Goal: Task Accomplishment & Management: Manage account settings

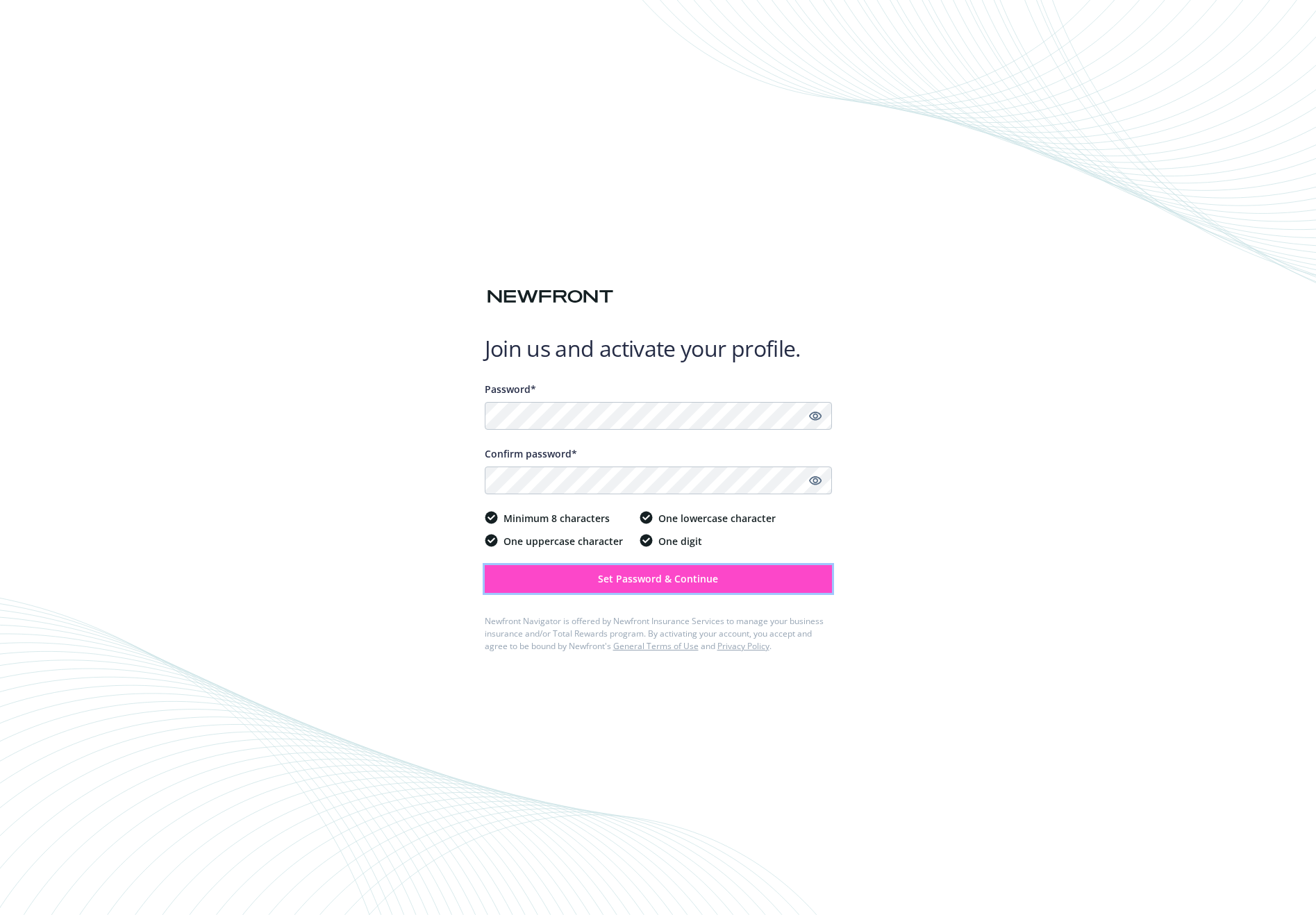
click at [727, 573] on button "Set Password & Continue" at bounding box center [658, 579] width 347 height 27
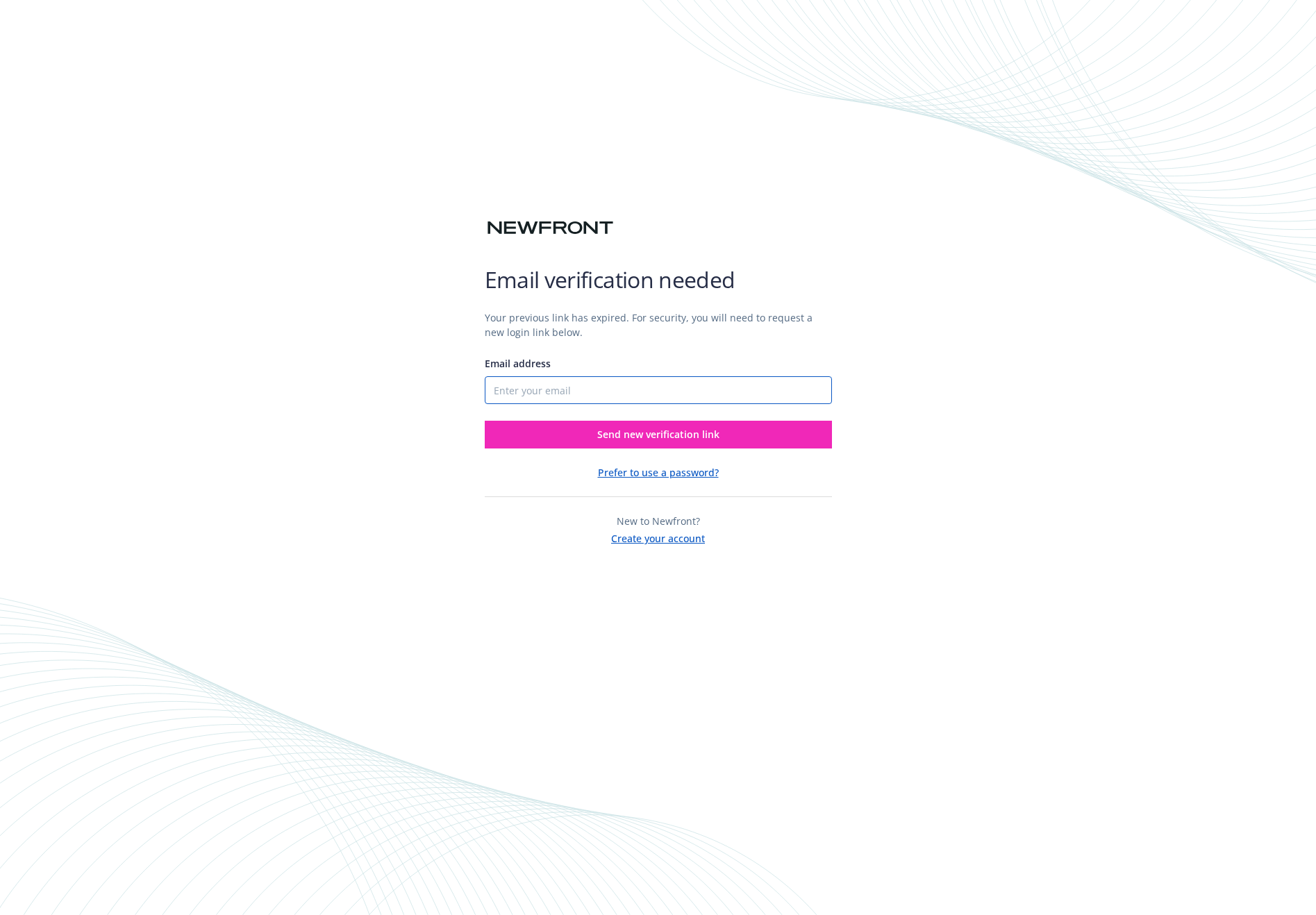
click at [704, 398] on input "Email address" at bounding box center [658, 390] width 347 height 27
type input "[PERSON_NAME][EMAIL_ADDRESS][DOMAIN_NAME]"
click at [641, 454] on div "Your previous link has expired. For security, you will need to request a new lo…" at bounding box center [658, 422] width 347 height 246
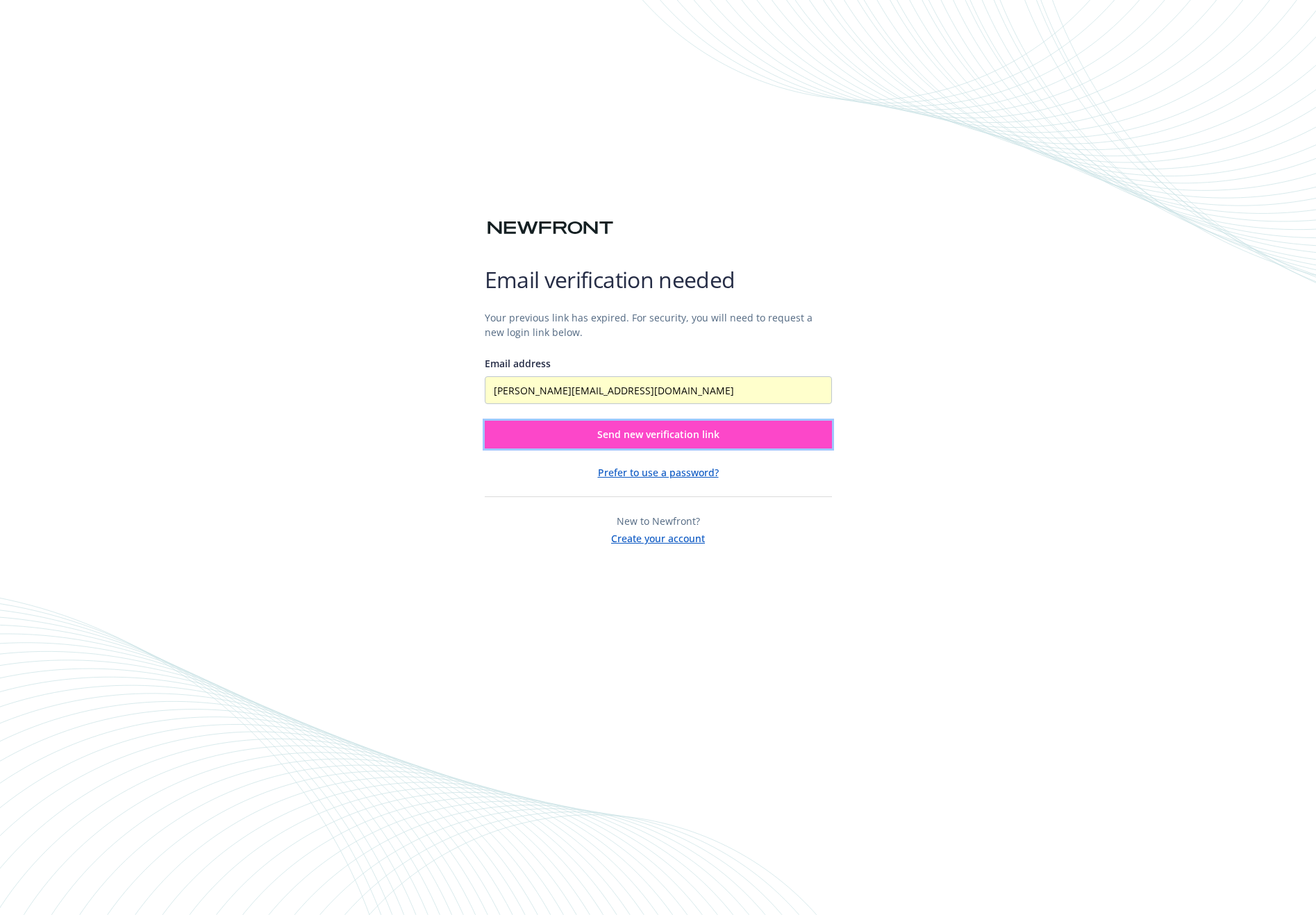
click at [650, 438] on span "Send new verification link" at bounding box center [658, 434] width 122 height 13
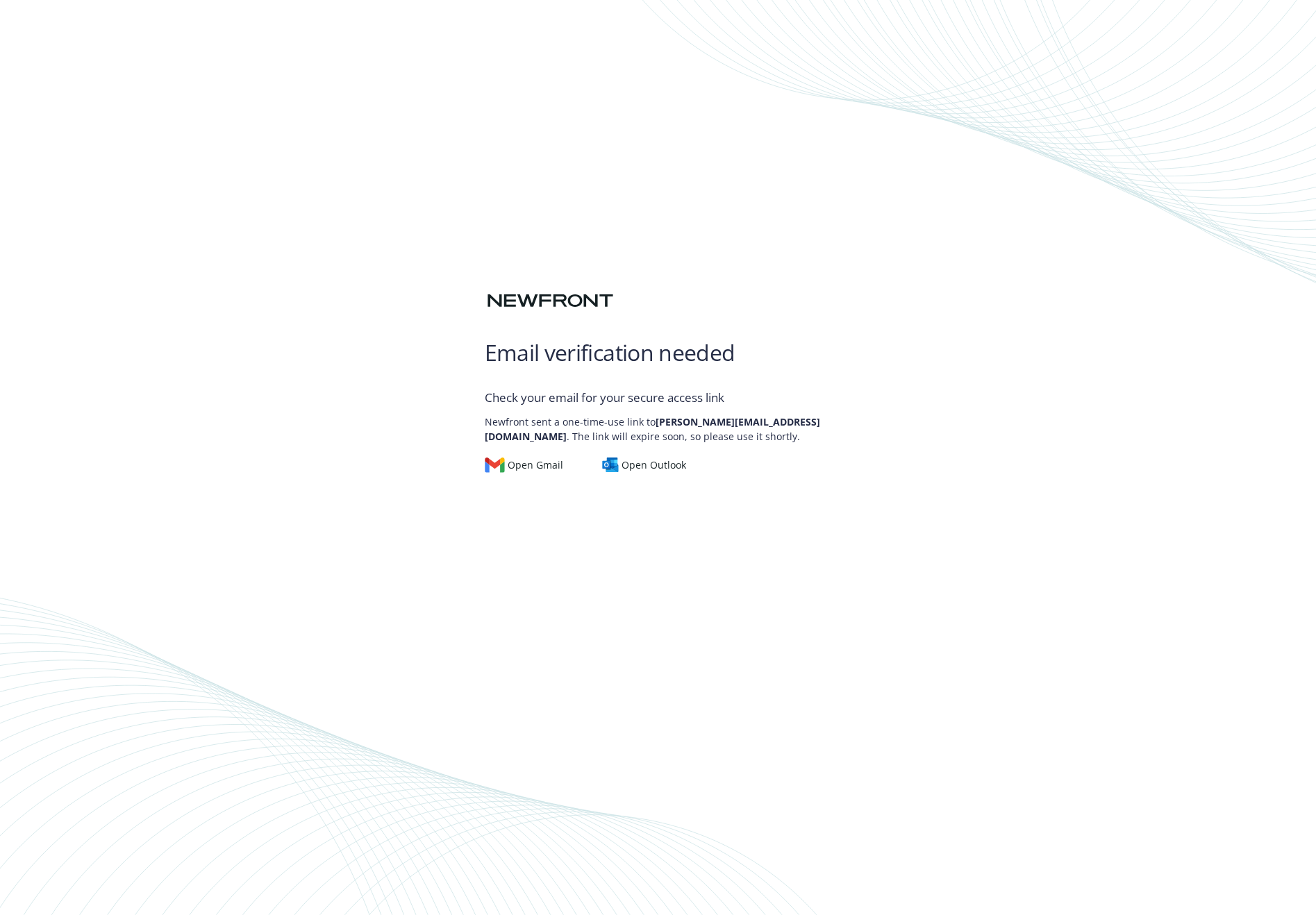
click at [454, 201] on div "Email verification needed Check your email for your secure access link Newfront…" at bounding box center [658, 457] width 1316 height 915
